Goal: Obtain resource: Obtain resource

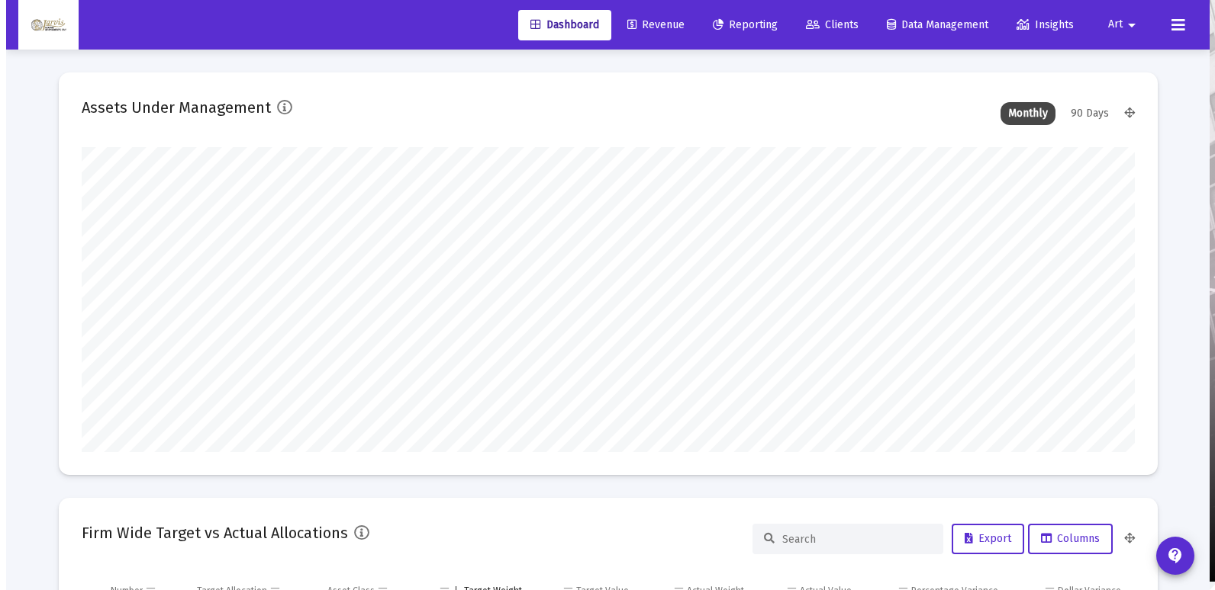
scroll to position [305, 567]
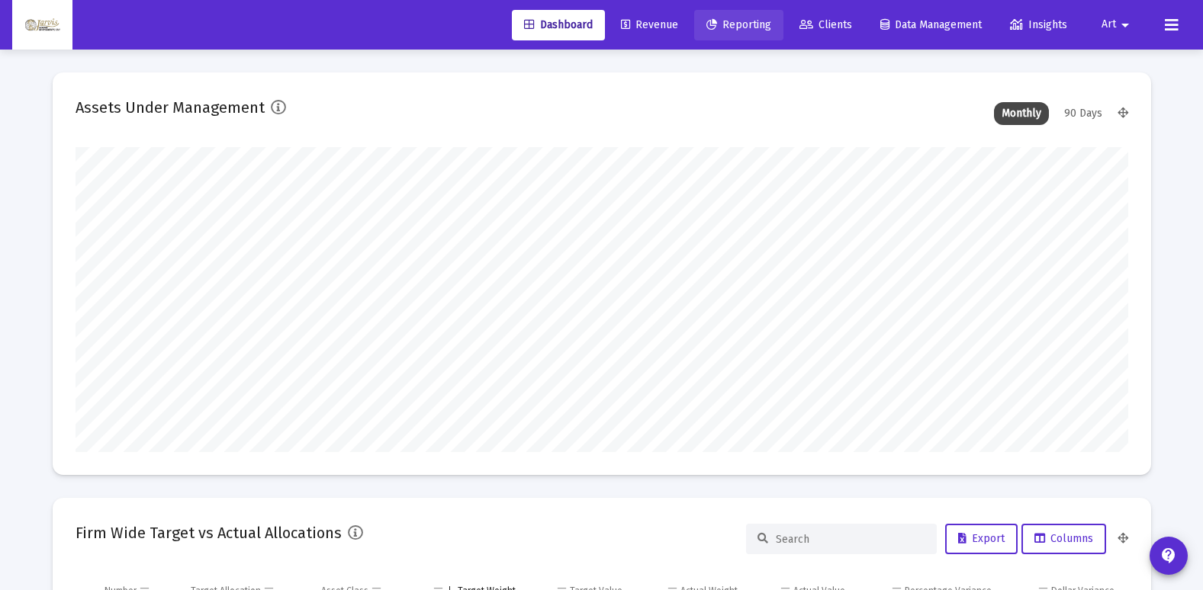
click at [745, 36] on link "Reporting" at bounding box center [738, 25] width 89 height 31
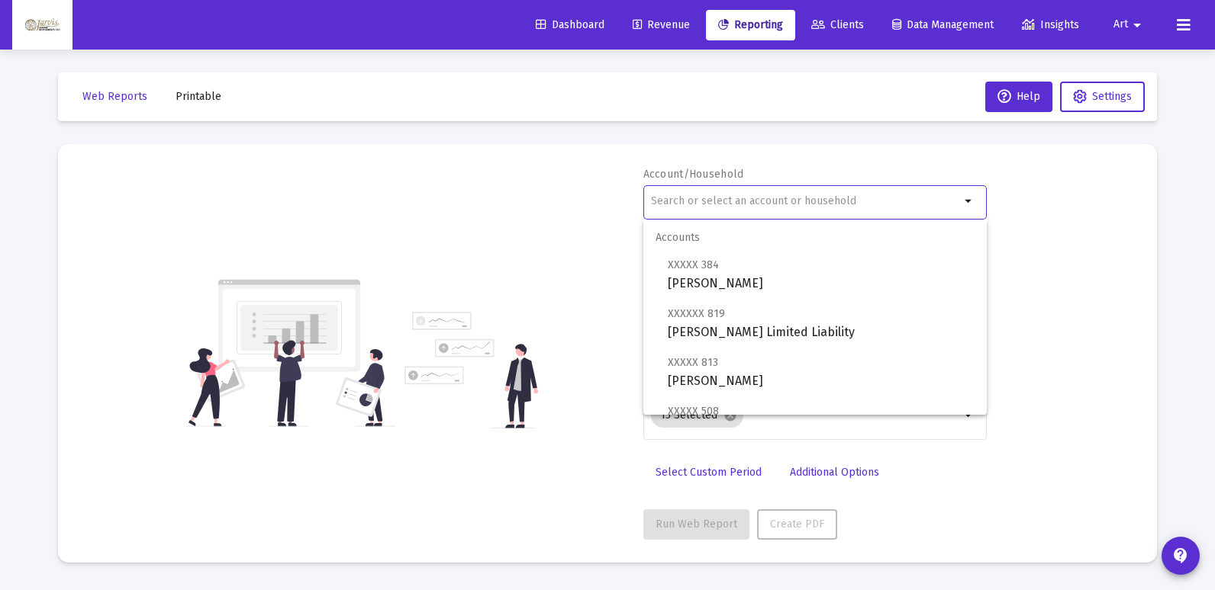
click at [700, 203] on input "text" at bounding box center [805, 201] width 309 height 12
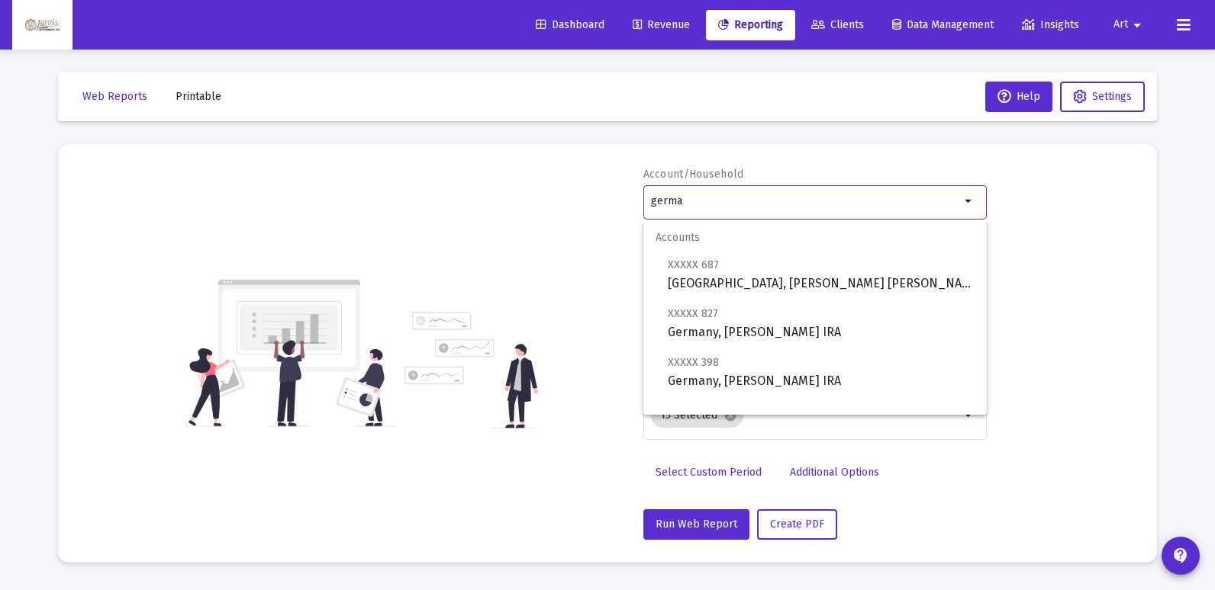
scroll to position [61, 0]
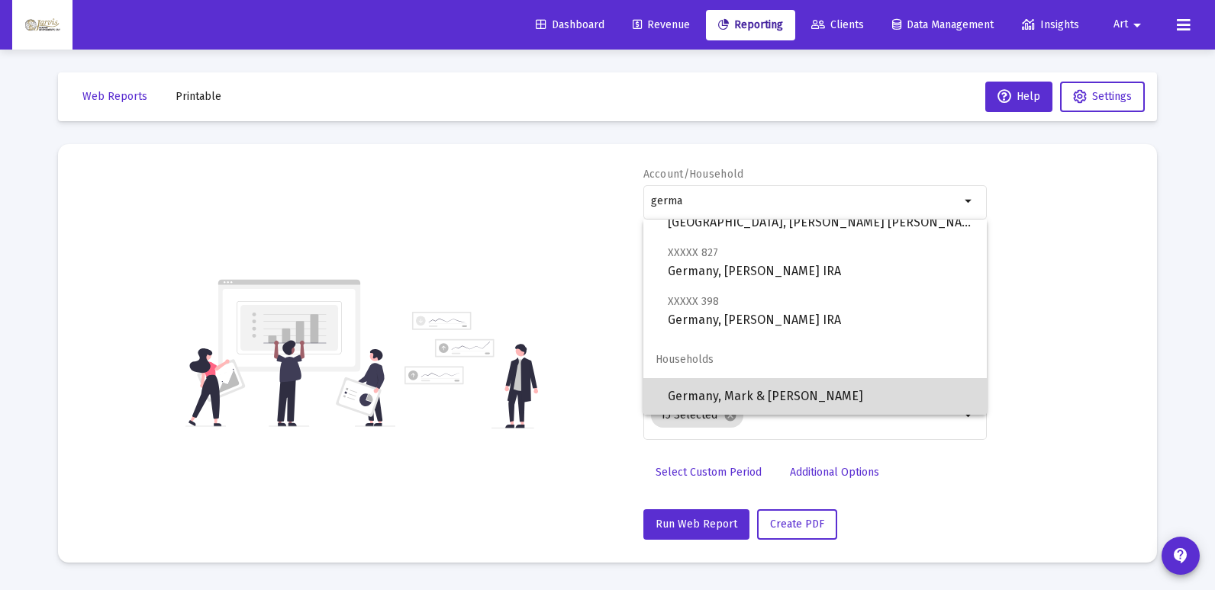
click at [838, 396] on span "Germany, Mark & [PERSON_NAME]" at bounding box center [821, 396] width 307 height 37
type input "Germany, Mark & [PERSON_NAME]"
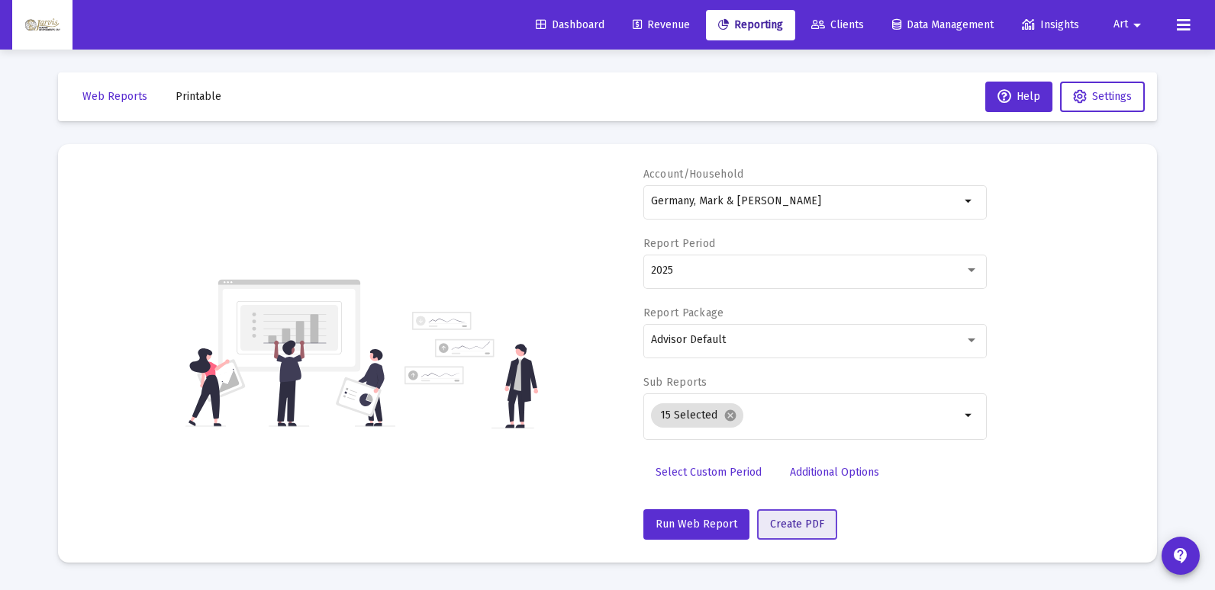
click at [774, 520] on span "Create PDF" at bounding box center [797, 524] width 54 height 13
click at [202, 101] on span "Printable" at bounding box center [198, 96] width 46 height 13
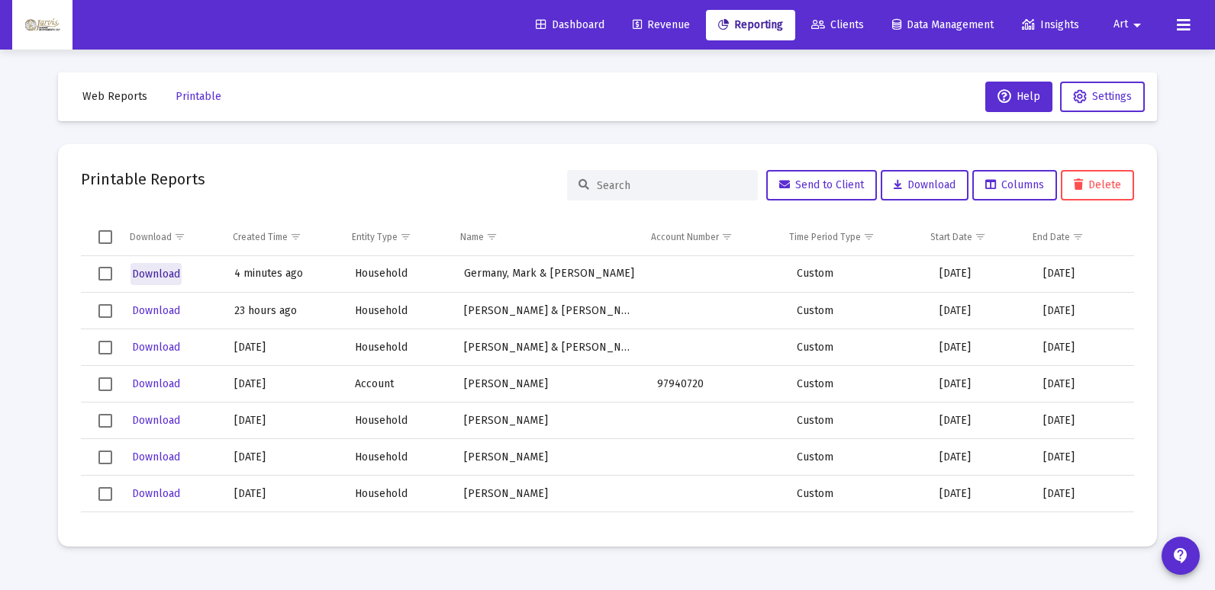
click at [164, 276] on span "Download" at bounding box center [156, 274] width 48 height 13
click at [764, 25] on span "Reporting" at bounding box center [750, 24] width 65 height 13
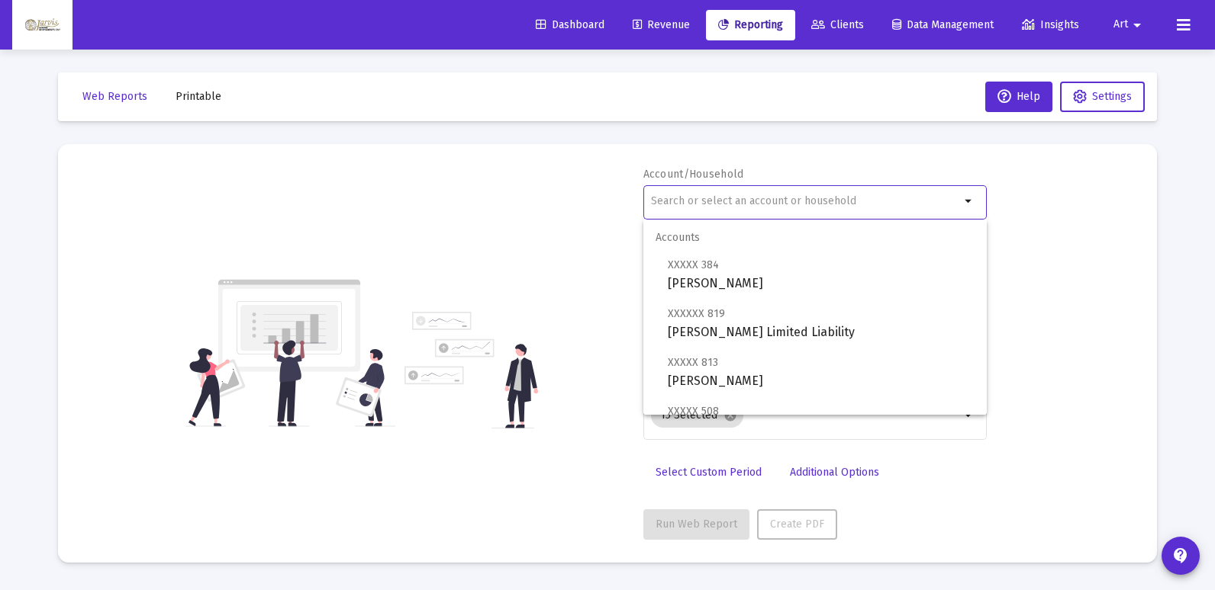
click at [712, 205] on input "text" at bounding box center [805, 201] width 309 height 12
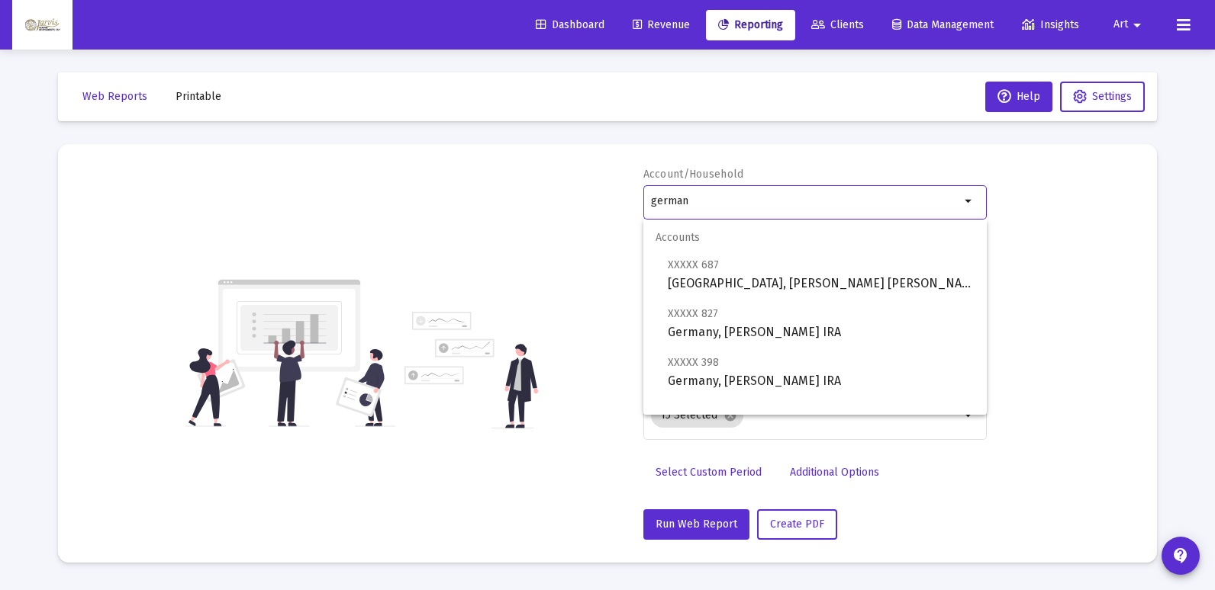
scroll to position [61, 0]
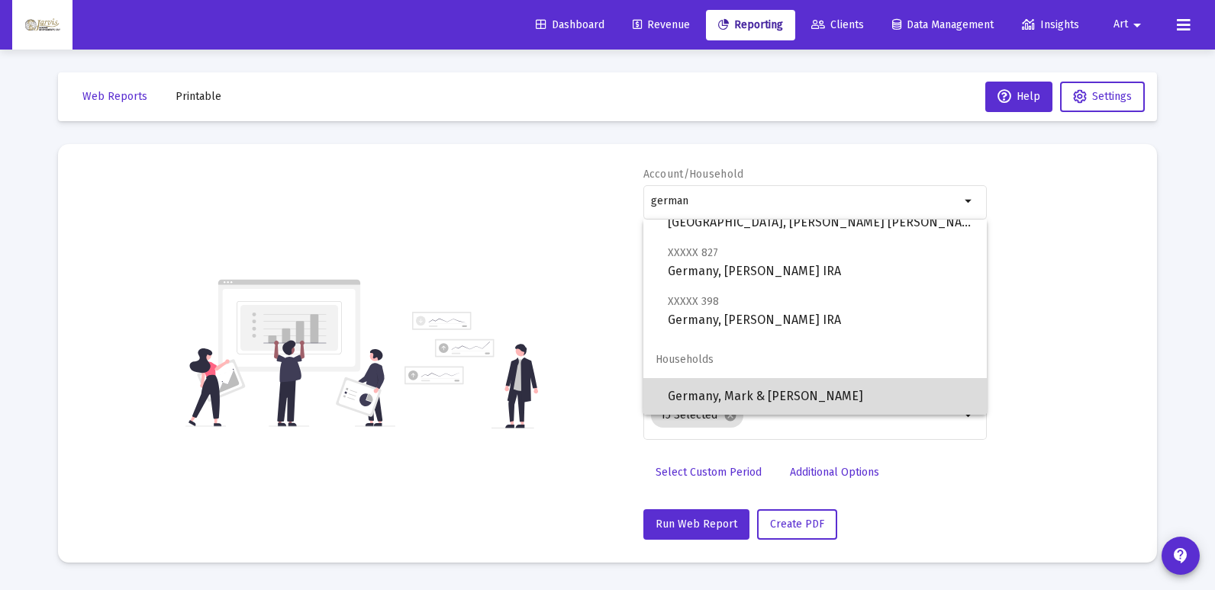
click at [835, 399] on span "Germany, Mark & [PERSON_NAME]" at bounding box center [821, 396] width 307 height 37
type input "Germany, Mark & [PERSON_NAME]"
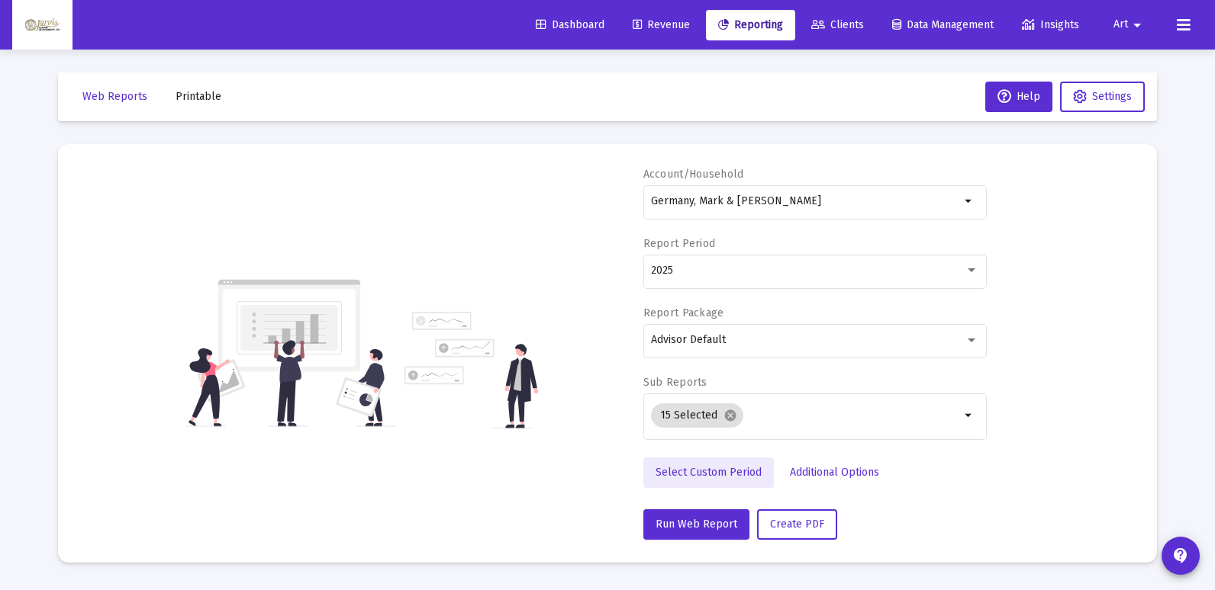
click at [744, 468] on span "Select Custom Period" at bounding box center [708, 472] width 106 height 13
click at [797, 273] on icon "Open calendar" at bounding box center [799, 270] width 16 height 16
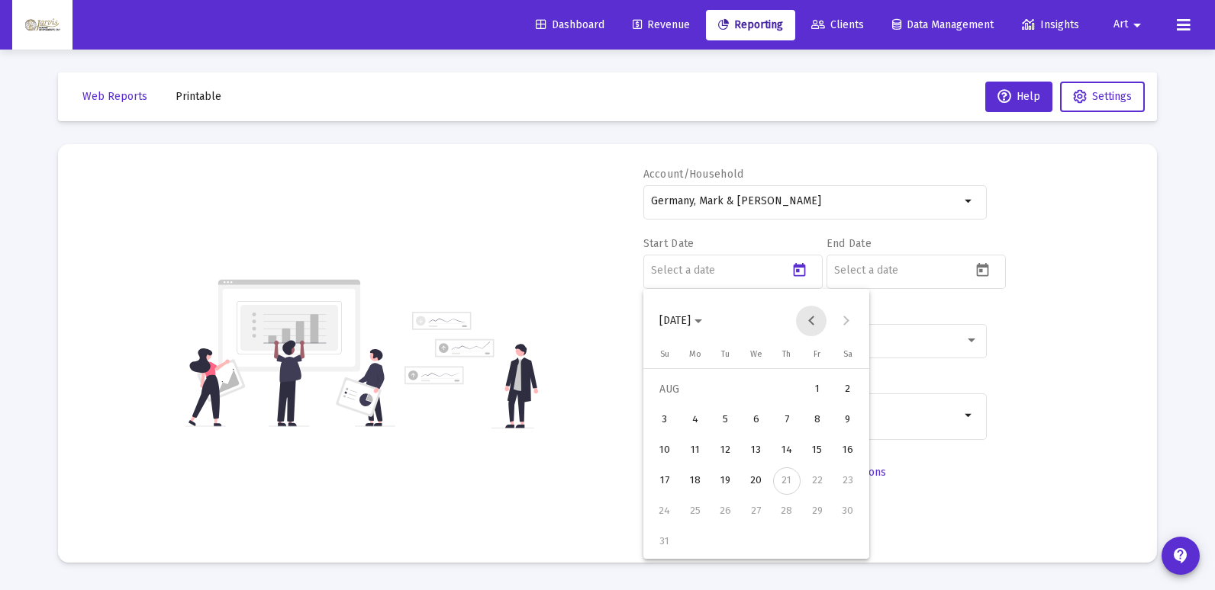
click at [816, 319] on button "Previous month" at bounding box center [811, 321] width 31 height 31
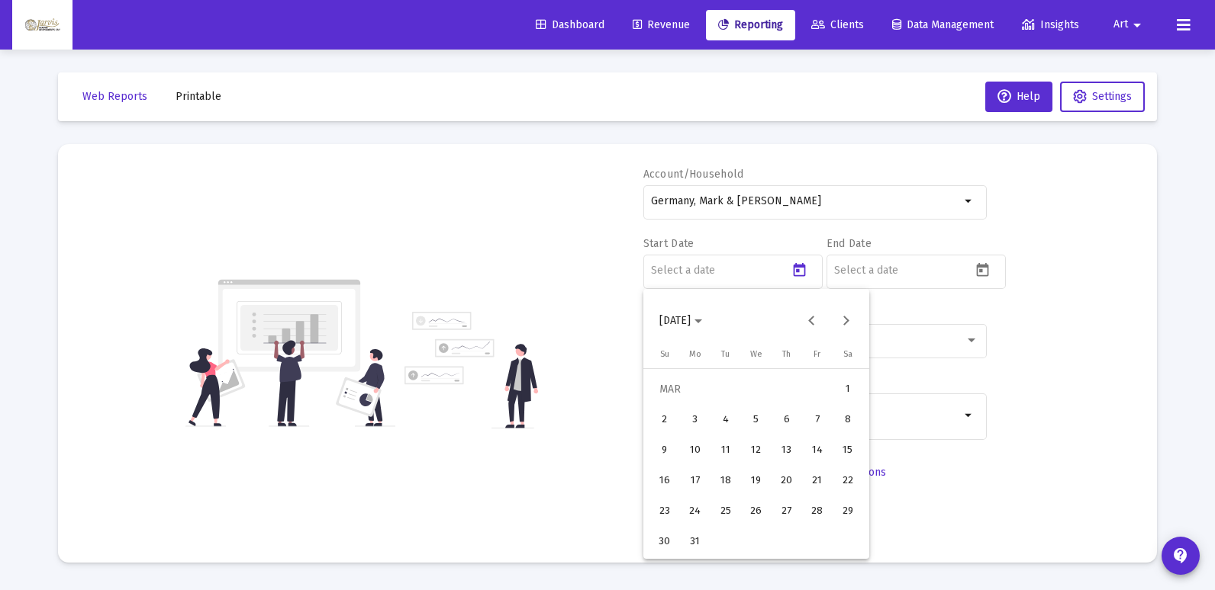
click at [823, 519] on div "28" at bounding box center [816, 511] width 27 height 27
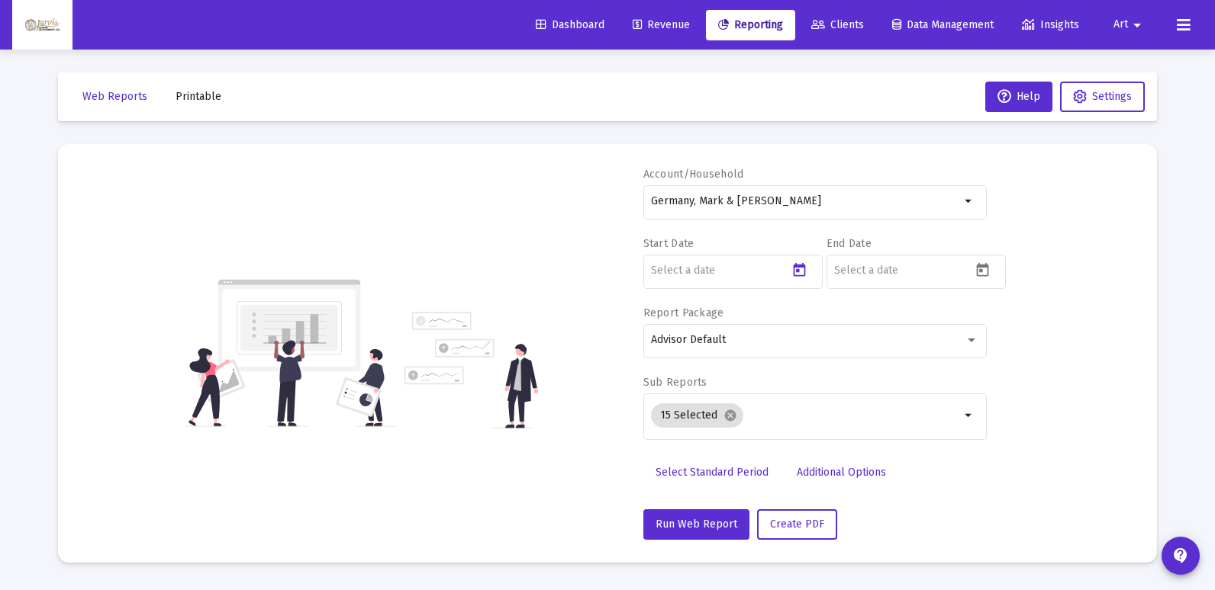
type input "[DATE]"
click at [984, 269] on icon "Open calendar" at bounding box center [982, 270] width 16 height 16
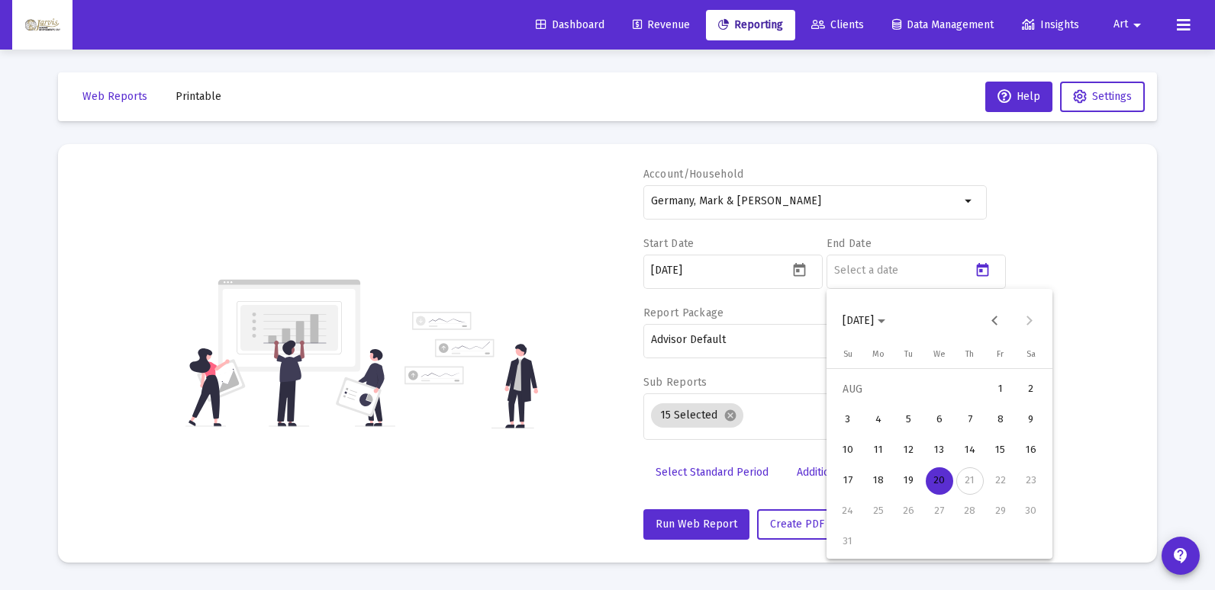
click at [937, 487] on div "20" at bounding box center [938, 481] width 27 height 27
type input "[DATE]"
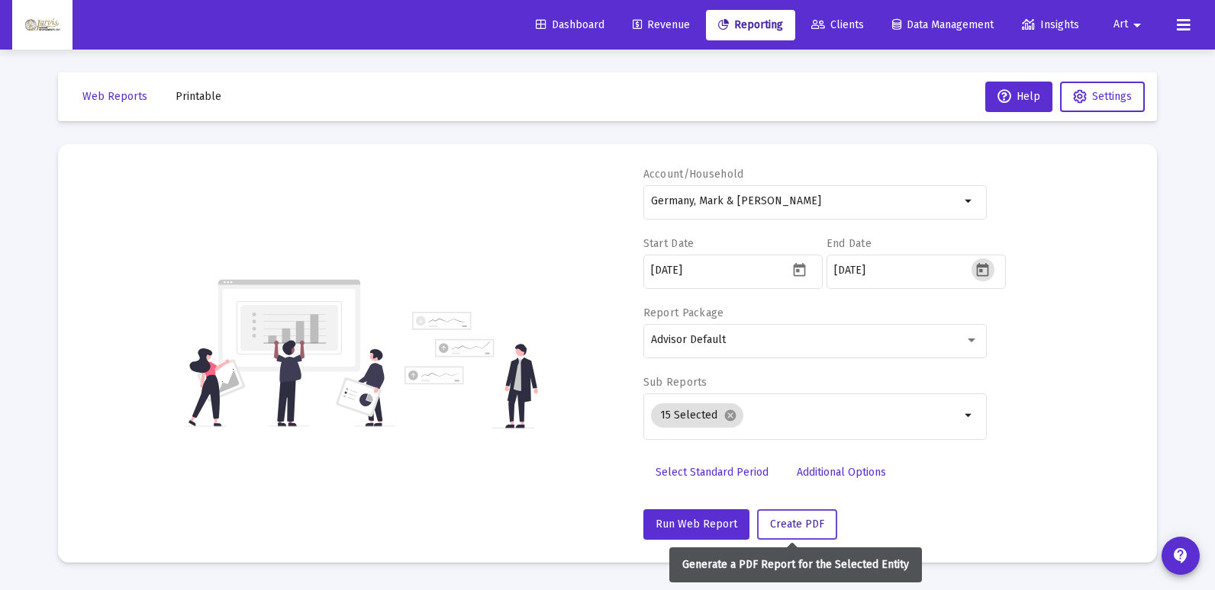
click at [799, 527] on span "Create PDF" at bounding box center [797, 524] width 54 height 13
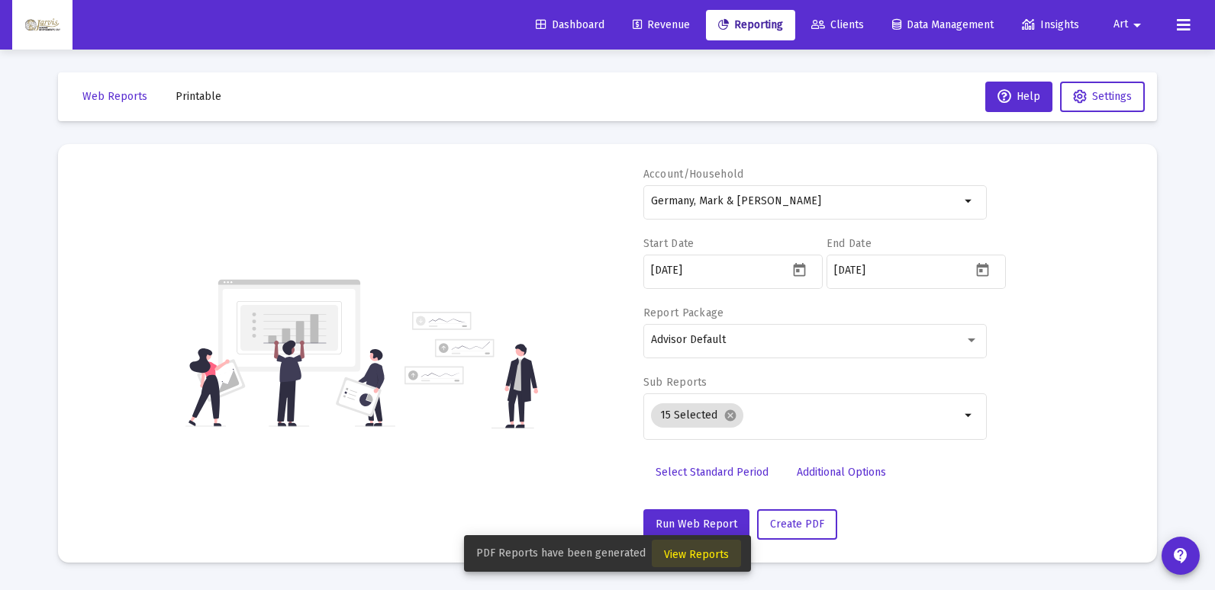
click at [721, 558] on span "View Reports" at bounding box center [696, 555] width 65 height 13
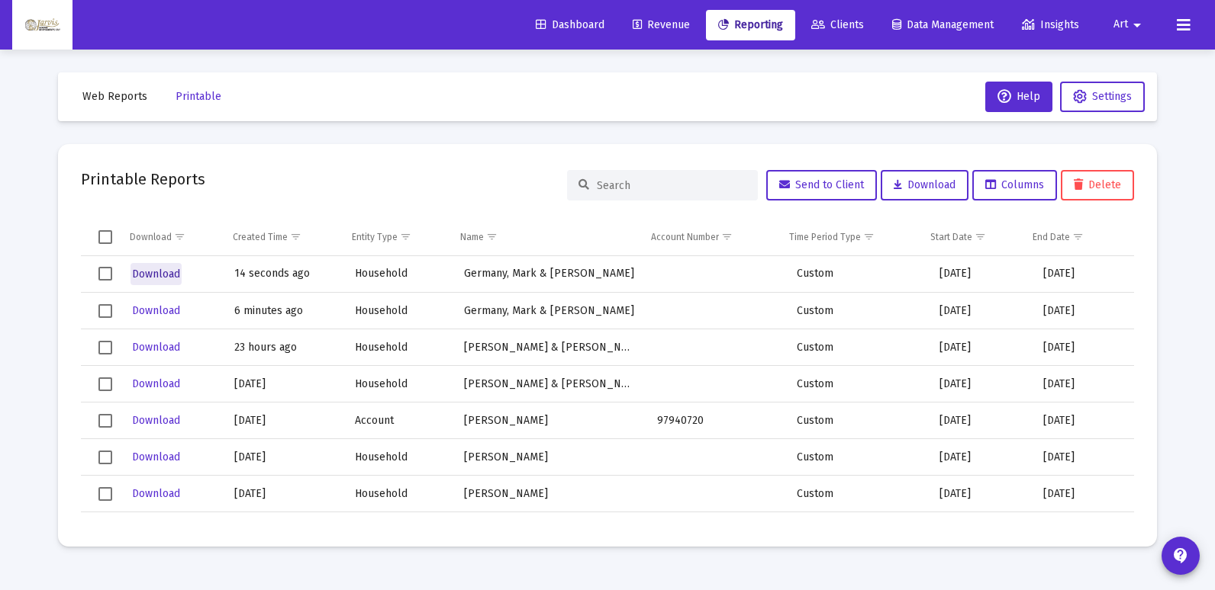
click at [175, 278] on span "Download" at bounding box center [156, 274] width 48 height 13
